Goal: Navigation & Orientation: Find specific page/section

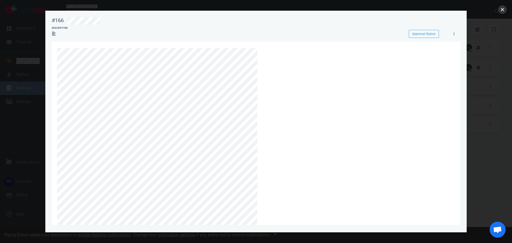
click at [500, 9] on button "close" at bounding box center [502, 9] width 9 height 9
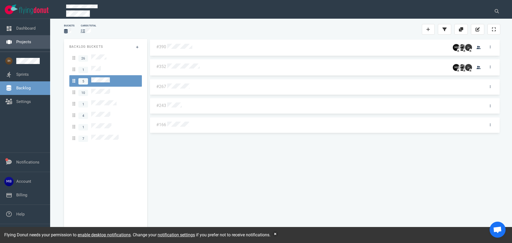
click at [23, 44] on link "Projects" at bounding box center [23, 41] width 15 height 5
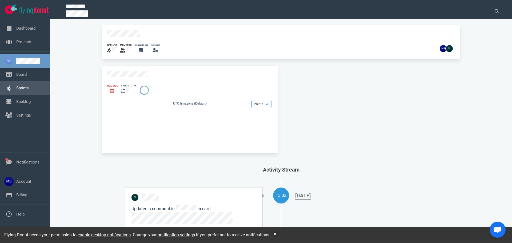
click at [29, 86] on link "Sprints" at bounding box center [22, 88] width 13 height 5
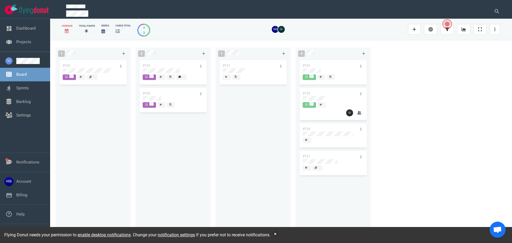
click at [182, 77] on div at bounding box center [181, 76] width 6 height 5
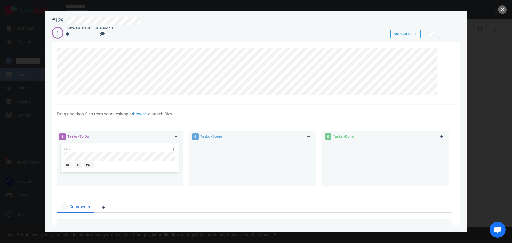
click at [21, 96] on div at bounding box center [256, 121] width 512 height 243
click at [501, 7] on button "close" at bounding box center [502, 9] width 9 height 9
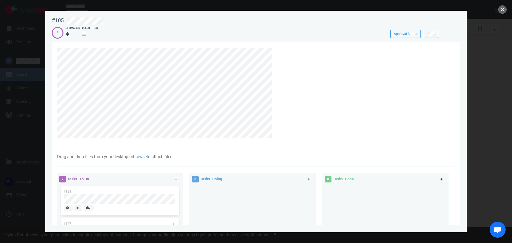
scroll to position [99, 0]
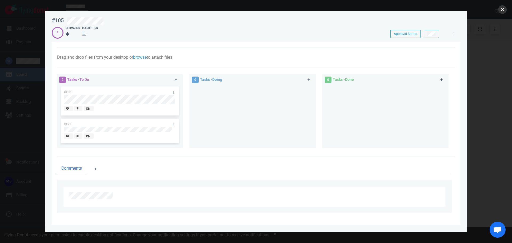
click at [502, 9] on button "close" at bounding box center [502, 9] width 9 height 9
